Goal: Information Seeking & Learning: Learn about a topic

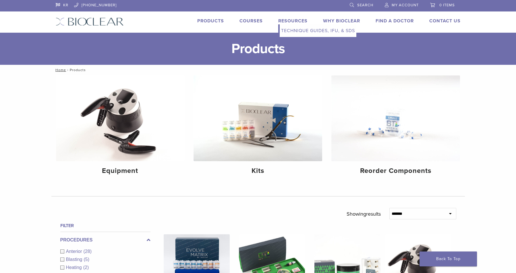
click at [297, 30] on link "Technique Guides, IFU, & SDS" at bounding box center [318, 30] width 77 height 13
click at [295, 31] on link "Technique Guides, IFU, & SDS" at bounding box center [318, 30] width 77 height 13
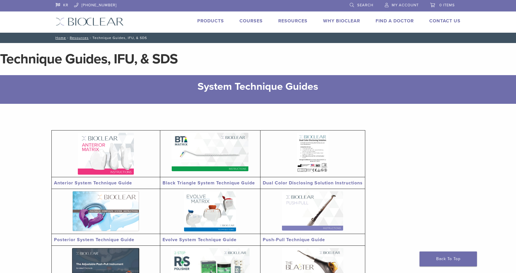
click at [338, 19] on link "Why Bioclear" at bounding box center [341, 21] width 37 height 6
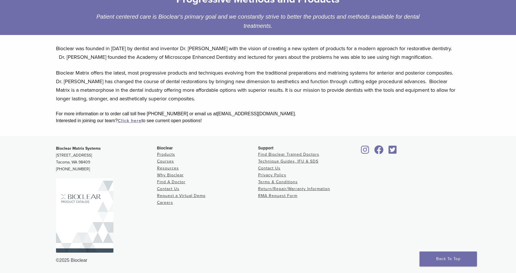
scroll to position [99, 0]
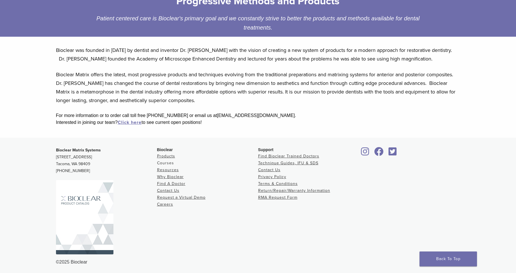
click at [168, 163] on link "Courses" at bounding box center [165, 163] width 17 height 5
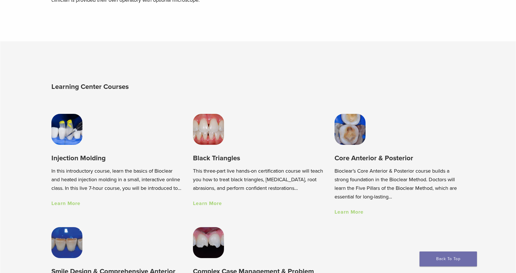
scroll to position [363, 0]
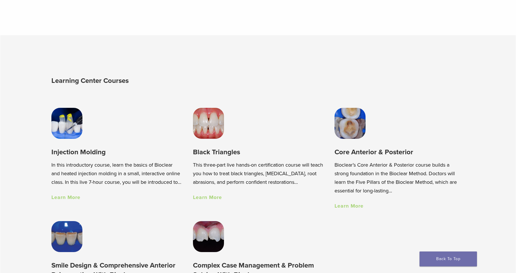
click at [68, 130] on img at bounding box center [66, 123] width 31 height 31
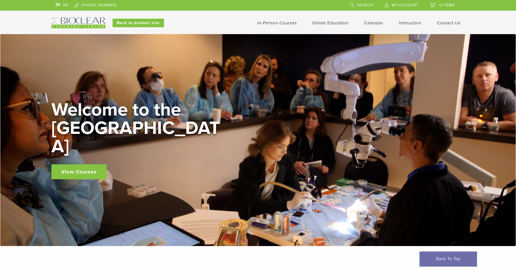
scroll to position [363, 0]
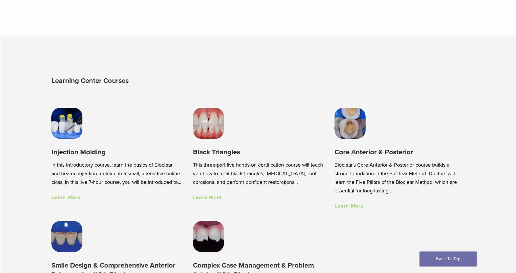
click at [209, 126] on img at bounding box center [208, 123] width 31 height 31
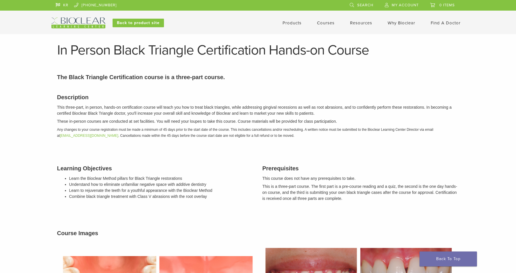
click at [89, 22] on img at bounding box center [78, 23] width 54 height 11
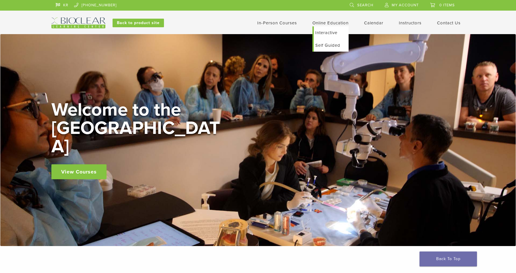
scroll to position [1, 0]
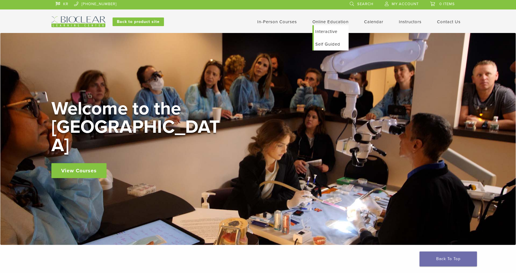
click at [334, 45] on link "Self Guided" at bounding box center [331, 44] width 35 height 13
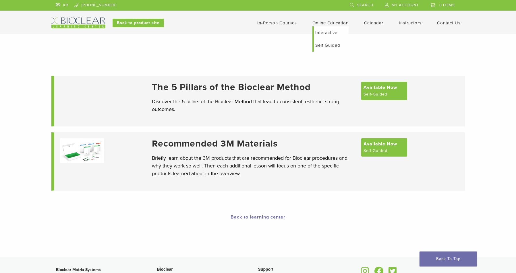
click at [328, 32] on link "Interactive" at bounding box center [331, 32] width 35 height 13
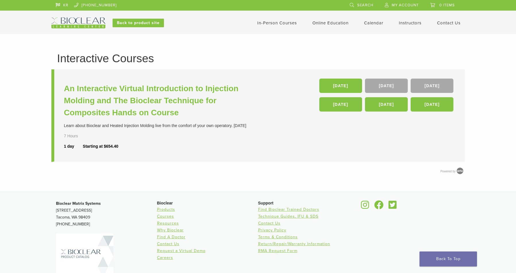
scroll to position [0, 0]
click at [336, 46] on link "Self Guided" at bounding box center [331, 45] width 35 height 13
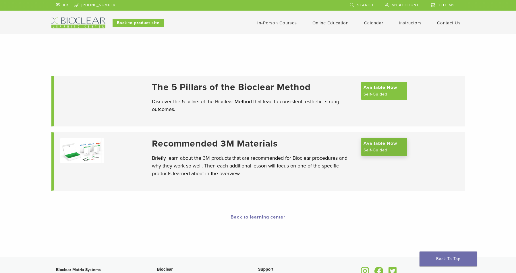
click at [367, 147] on span "Available Now" at bounding box center [381, 143] width 34 height 7
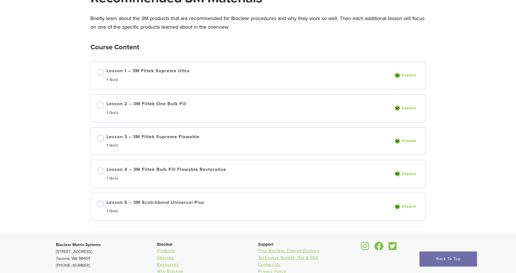
scroll to position [61, 0]
click at [178, 70] on div "Lesson 1 – 3M Filtek Supreme Ultra 1 Quiz" at bounding box center [148, 76] width 83 height 16
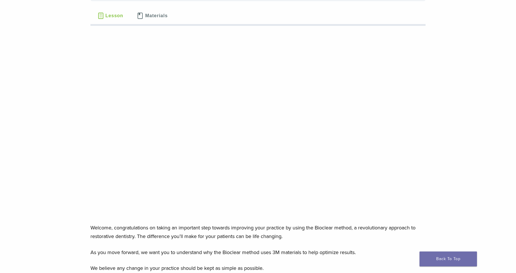
scroll to position [61, 0]
